Goal: Book appointment/travel/reservation

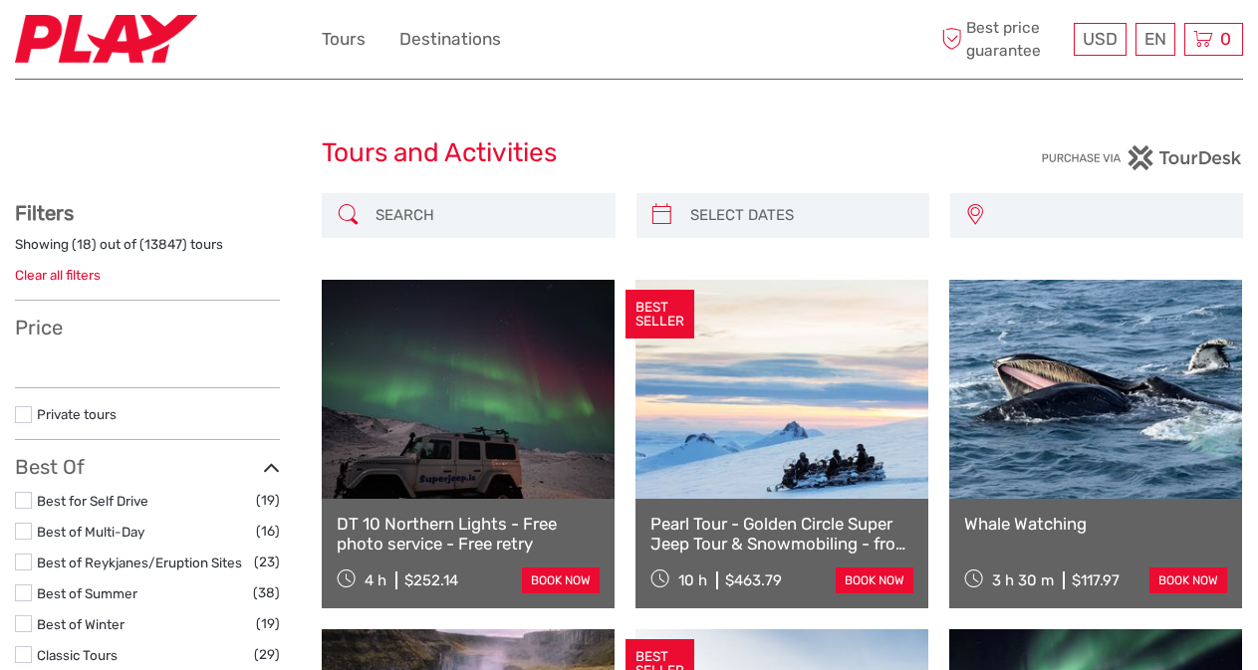
select select
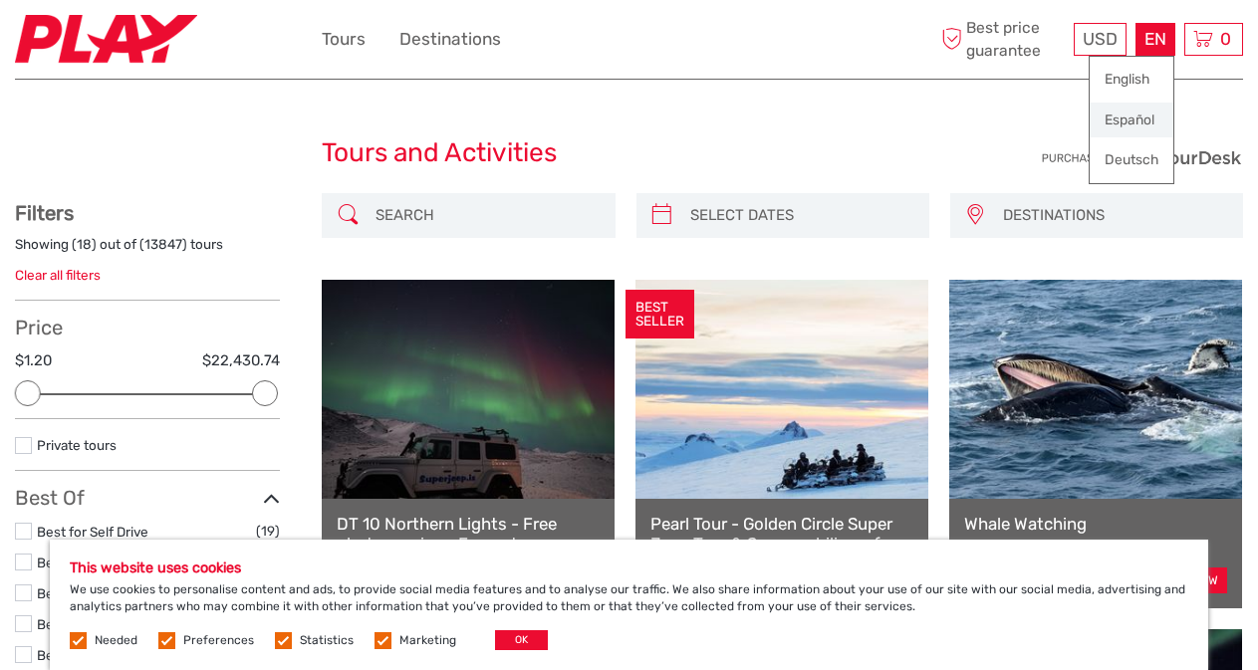
click at [1136, 119] on link "Español" at bounding box center [1131, 121] width 84 height 36
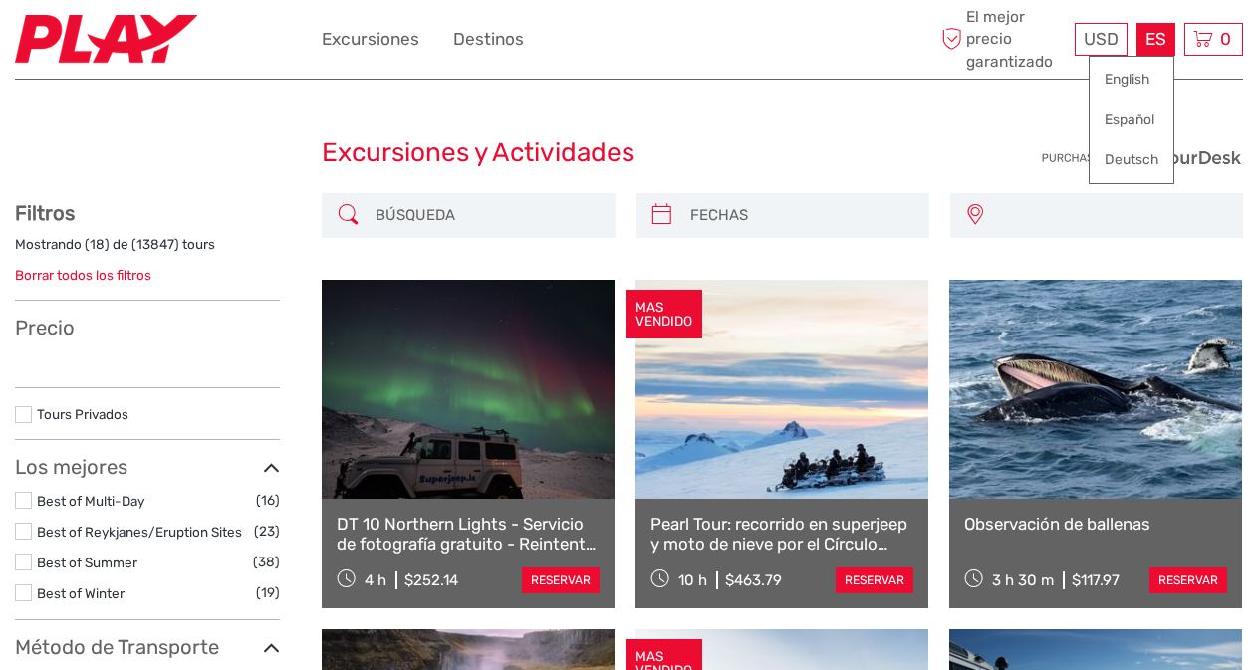
select select
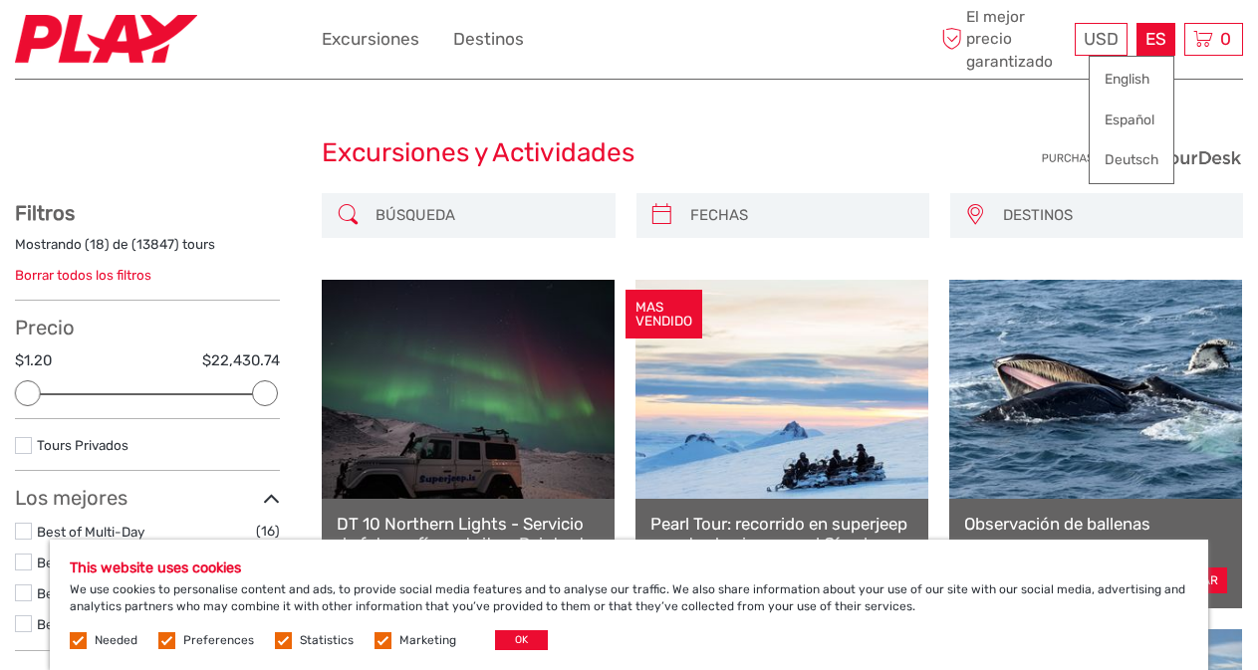
click at [1164, 34] on div "ES English Español Deutsch" at bounding box center [1155, 39] width 39 height 33
click at [1136, 115] on link "Español" at bounding box center [1131, 121] width 84 height 36
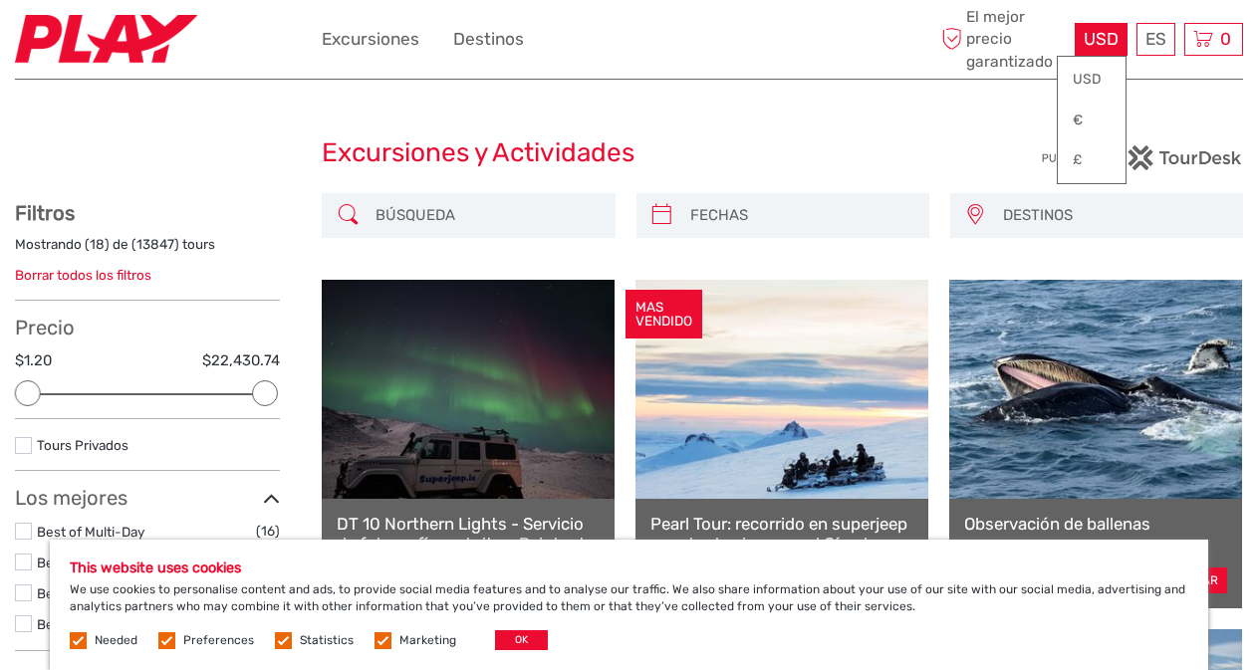
click at [1108, 42] on span "USD" at bounding box center [1100, 39] width 35 height 20
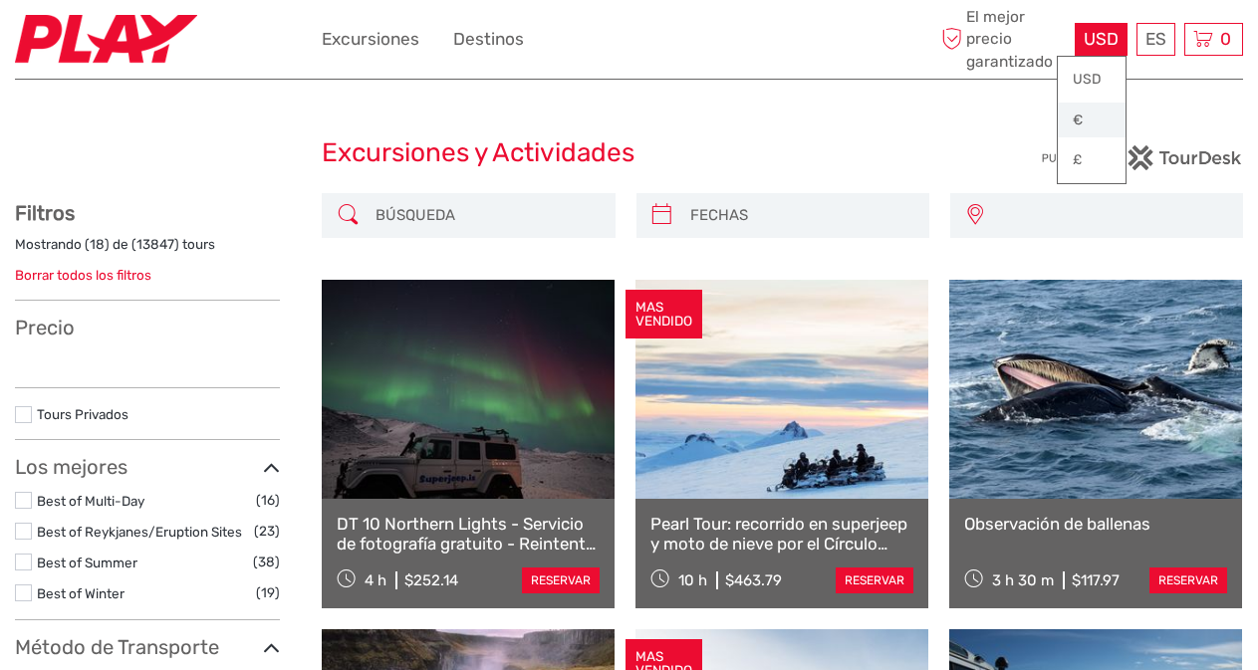
click at [1088, 115] on link "€" at bounding box center [1092, 121] width 68 height 36
select select
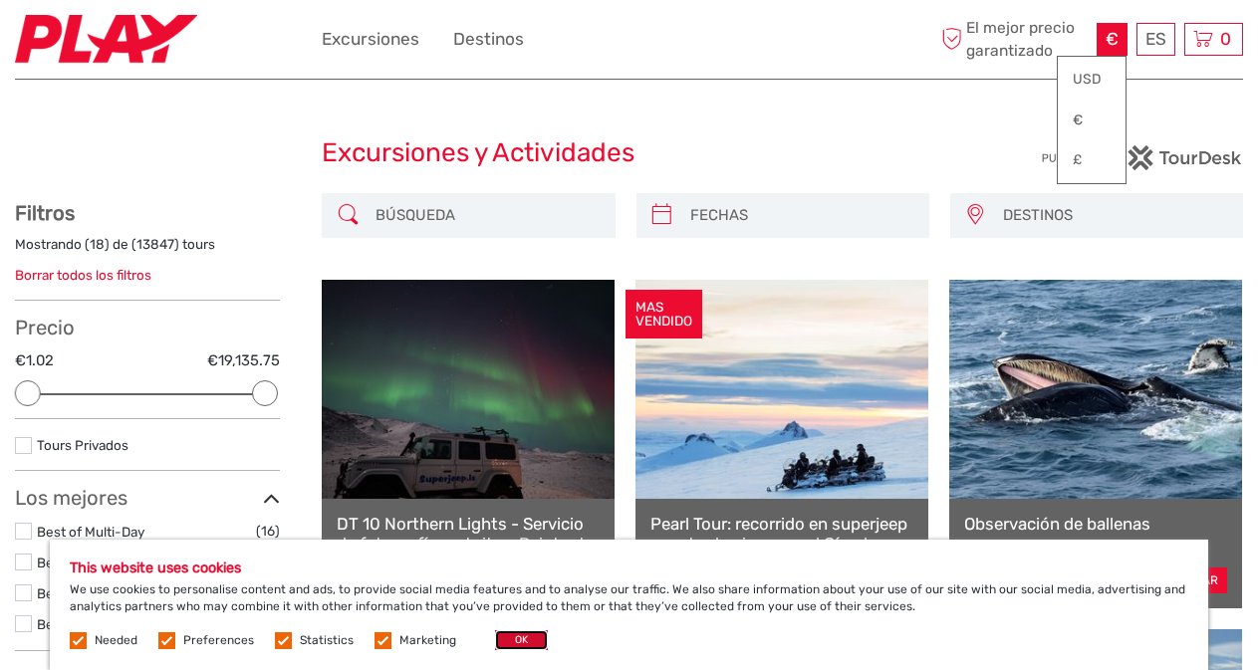
click at [510, 645] on button "OK" at bounding box center [521, 640] width 53 height 20
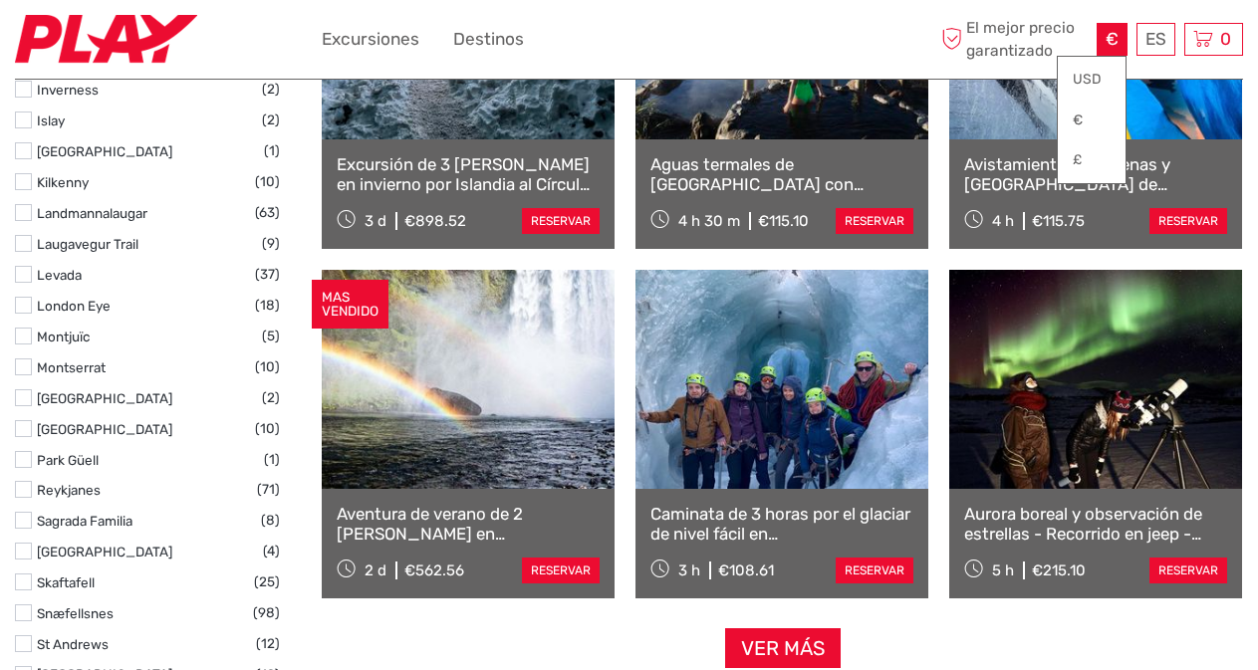
scroll to position [1792, 0]
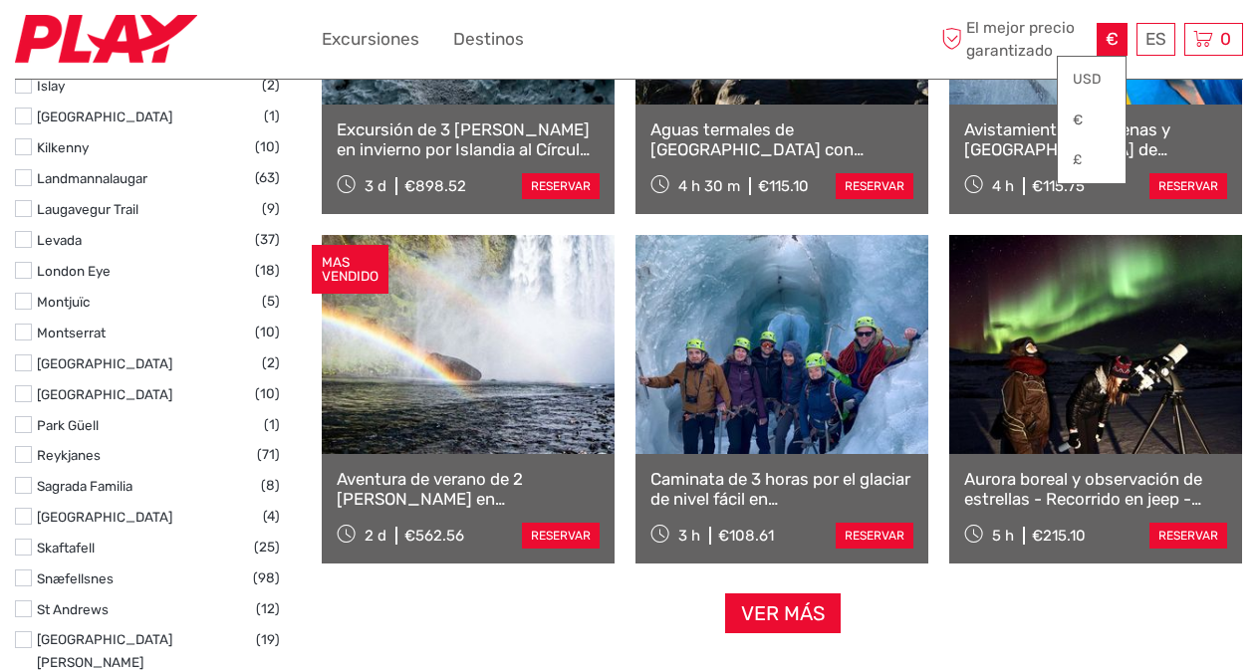
click at [764, 619] on link "Ver más" at bounding box center [783, 614] width 116 height 41
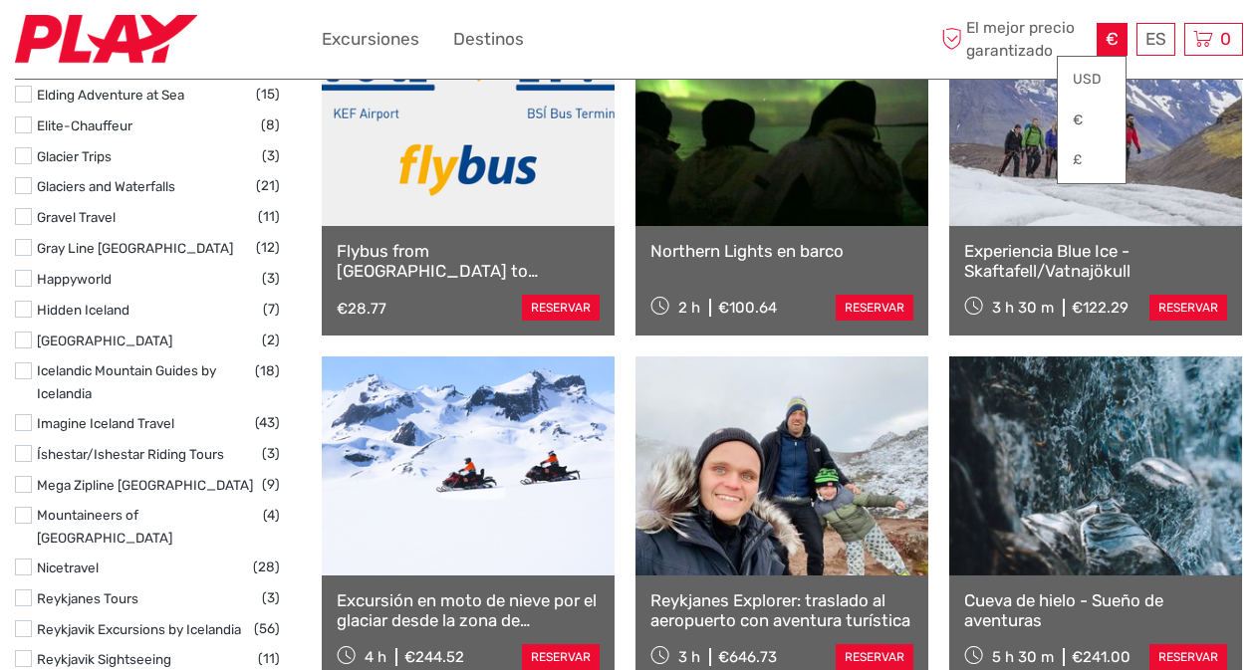
scroll to position [3585, 0]
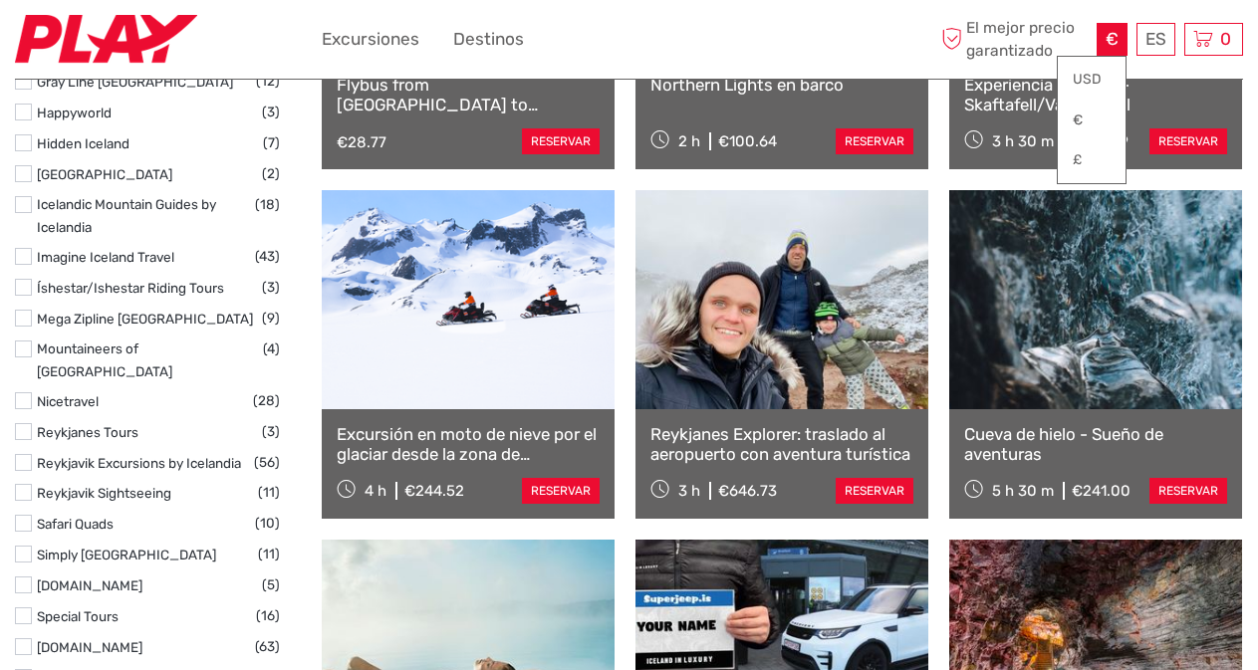
click at [491, 361] on link at bounding box center [468, 299] width 293 height 219
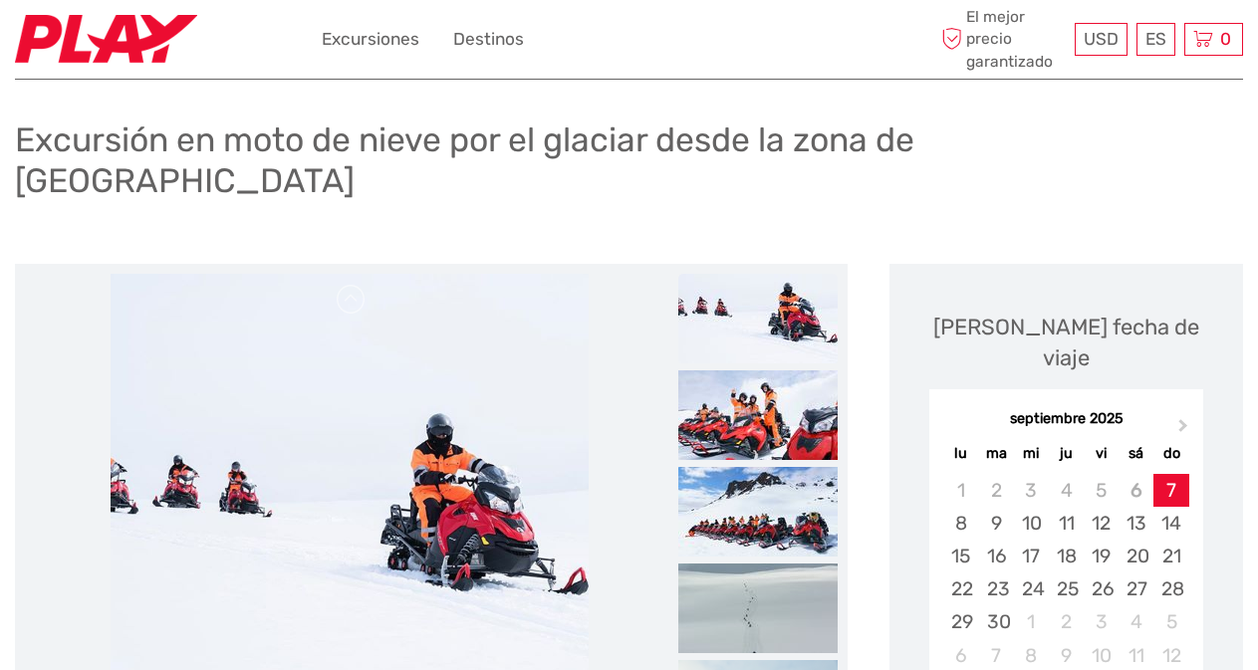
scroll to position [100, 0]
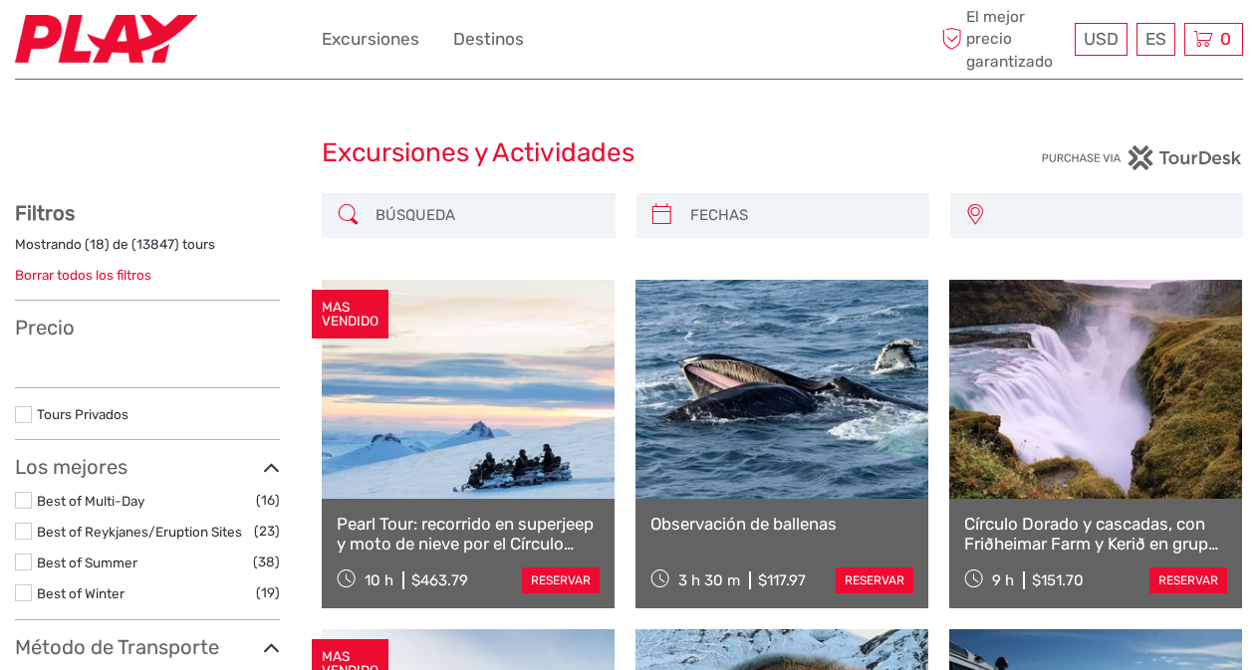
select select
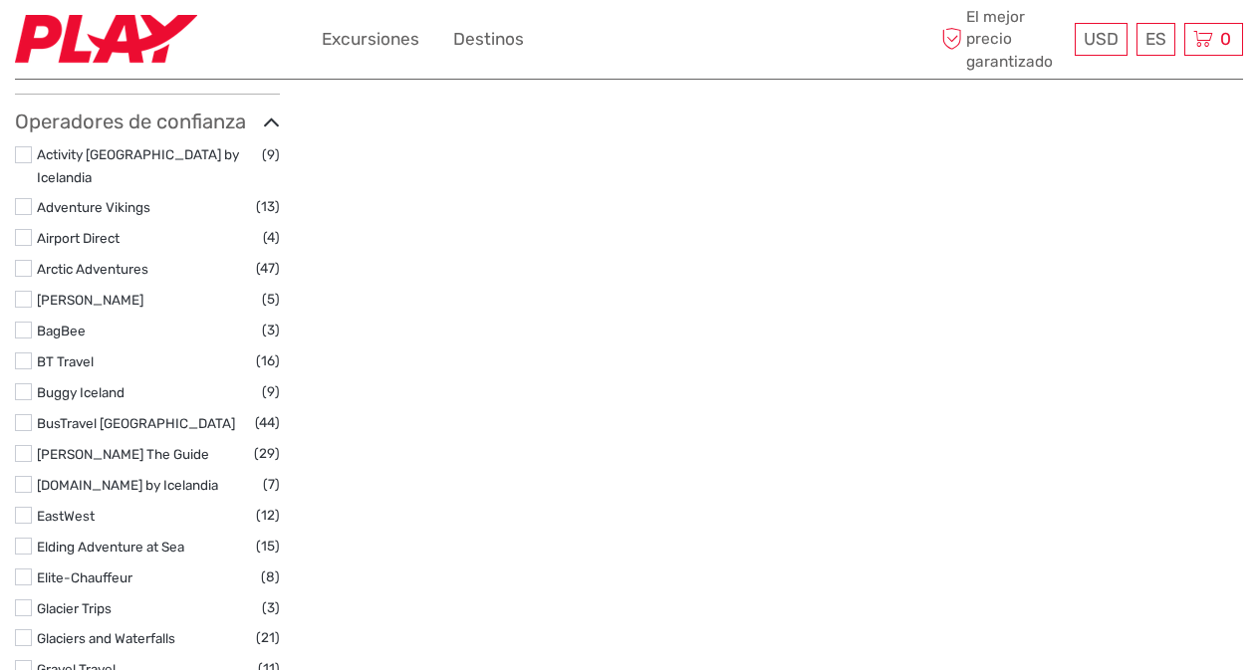
scroll to position [2888, 0]
